Goal: Information Seeking & Learning: Learn about a topic

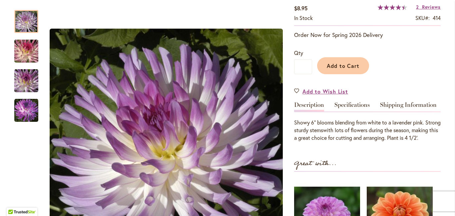
scroll to position [121, 0]
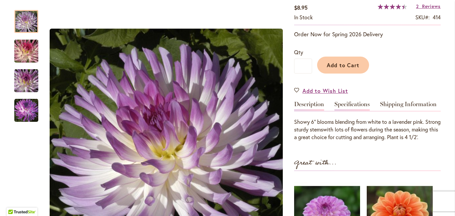
type input "**********"
click at [366, 111] on link "Specifications" at bounding box center [351, 106] width 35 height 10
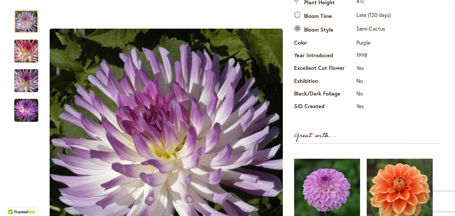
scroll to position [263, 0]
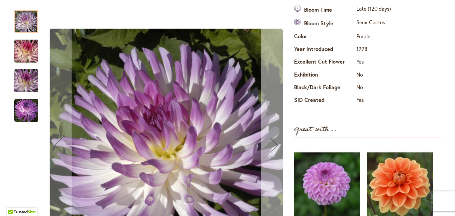
click at [273, 146] on div "Next" at bounding box center [274, 145] width 27 height 27
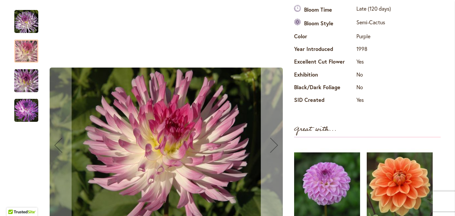
click at [273, 146] on div "Next" at bounding box center [274, 145] width 27 height 27
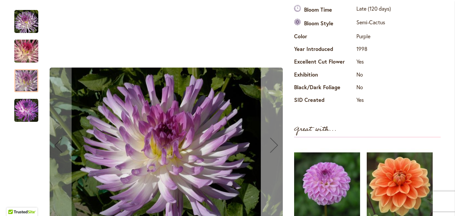
click at [273, 146] on div "Next" at bounding box center [274, 145] width 27 height 27
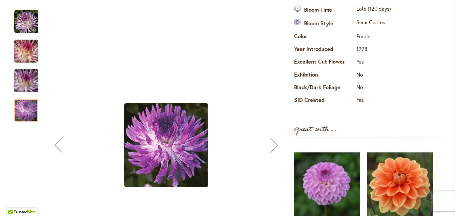
click at [273, 146] on div "Next" at bounding box center [274, 145] width 27 height 27
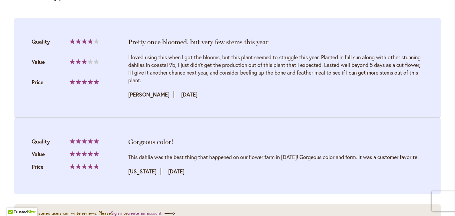
scroll to position [819, 0]
